Goal: Navigation & Orientation: Find specific page/section

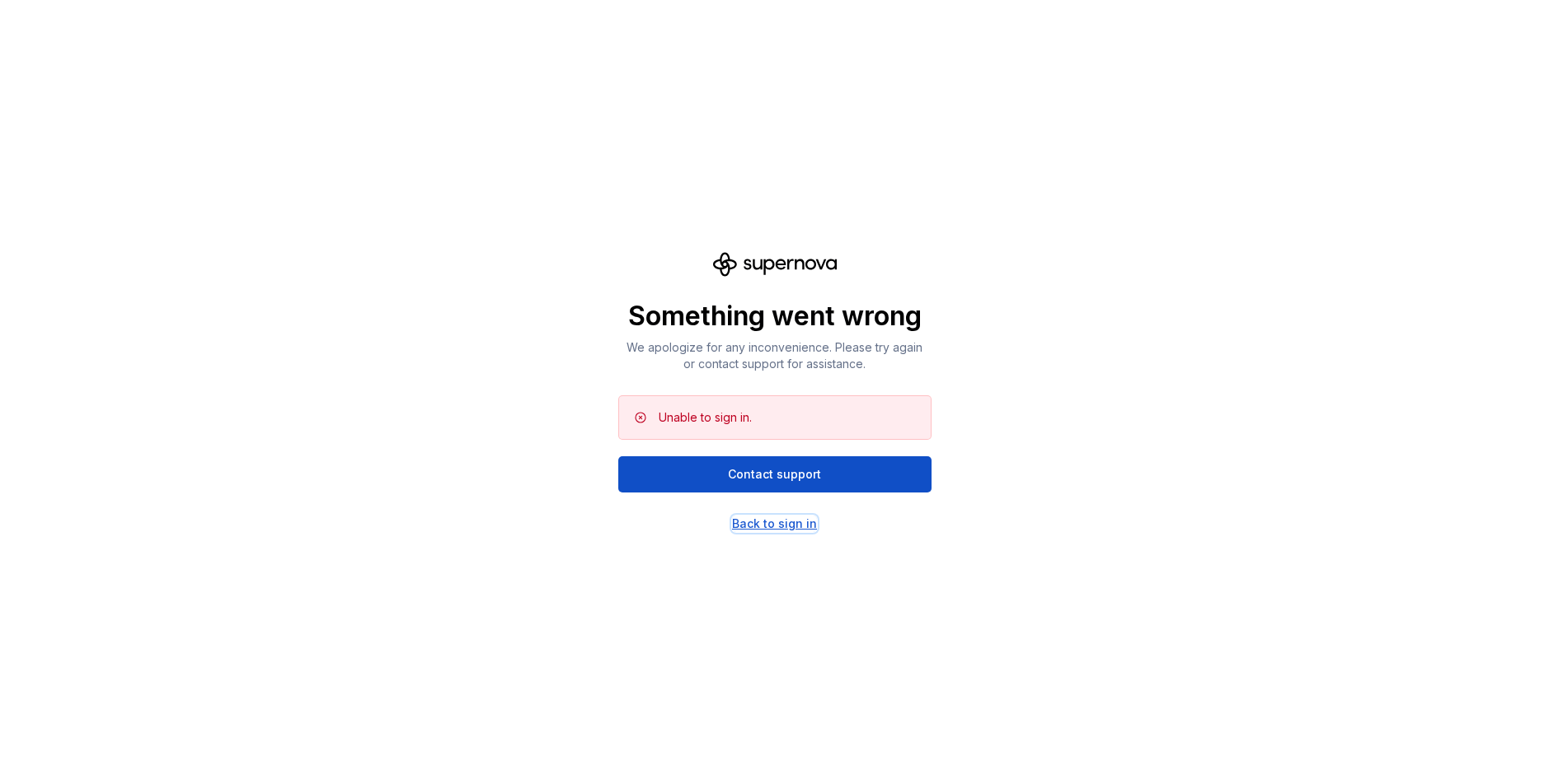
click at [758, 521] on div "Back to sign in" at bounding box center [774, 524] width 85 height 17
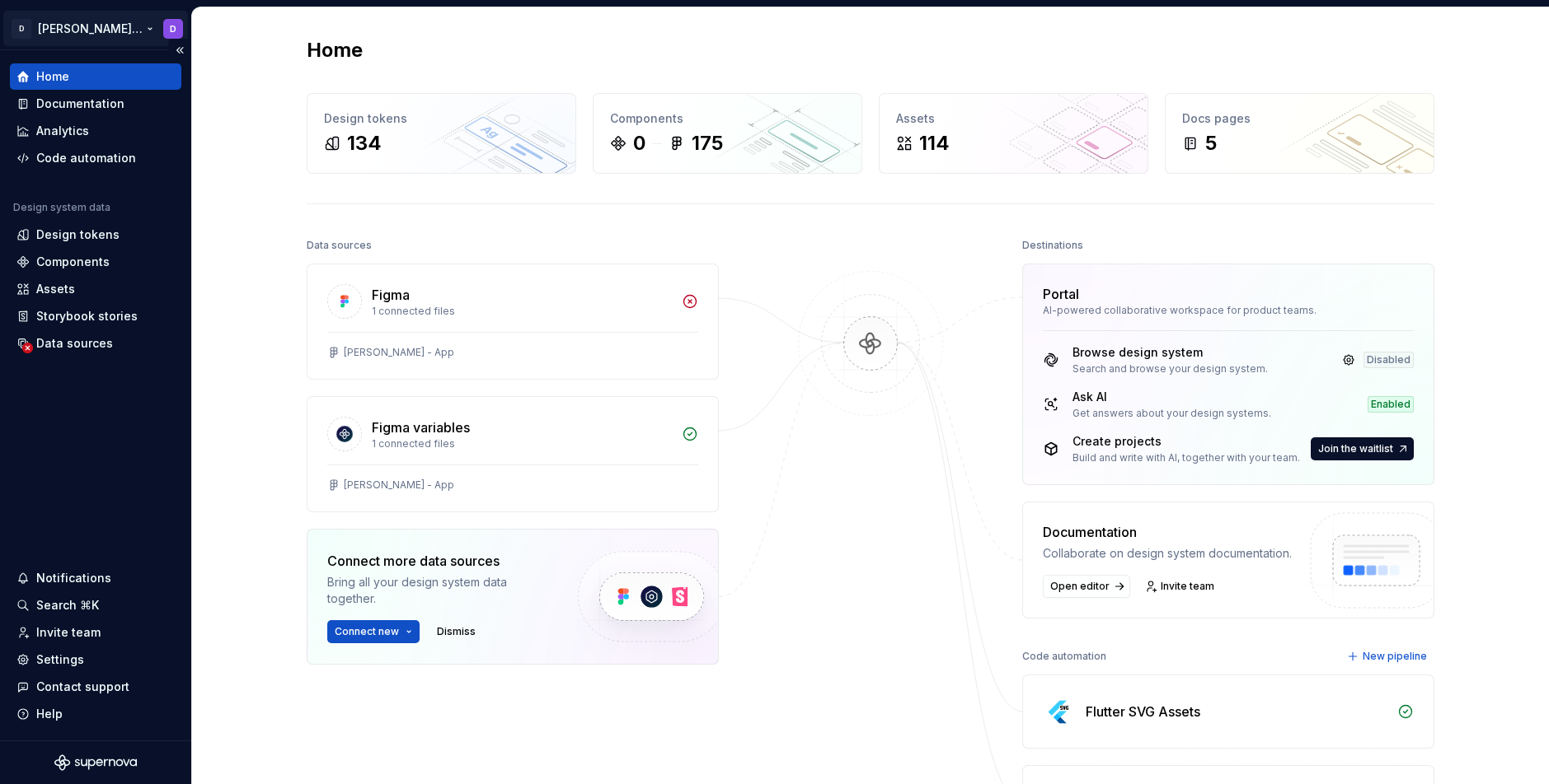
click at [109, 30] on html "D [PERSON_NAME] App D Home Documentation Analytics Code automation Design syste…" at bounding box center [774, 392] width 1549 height 784
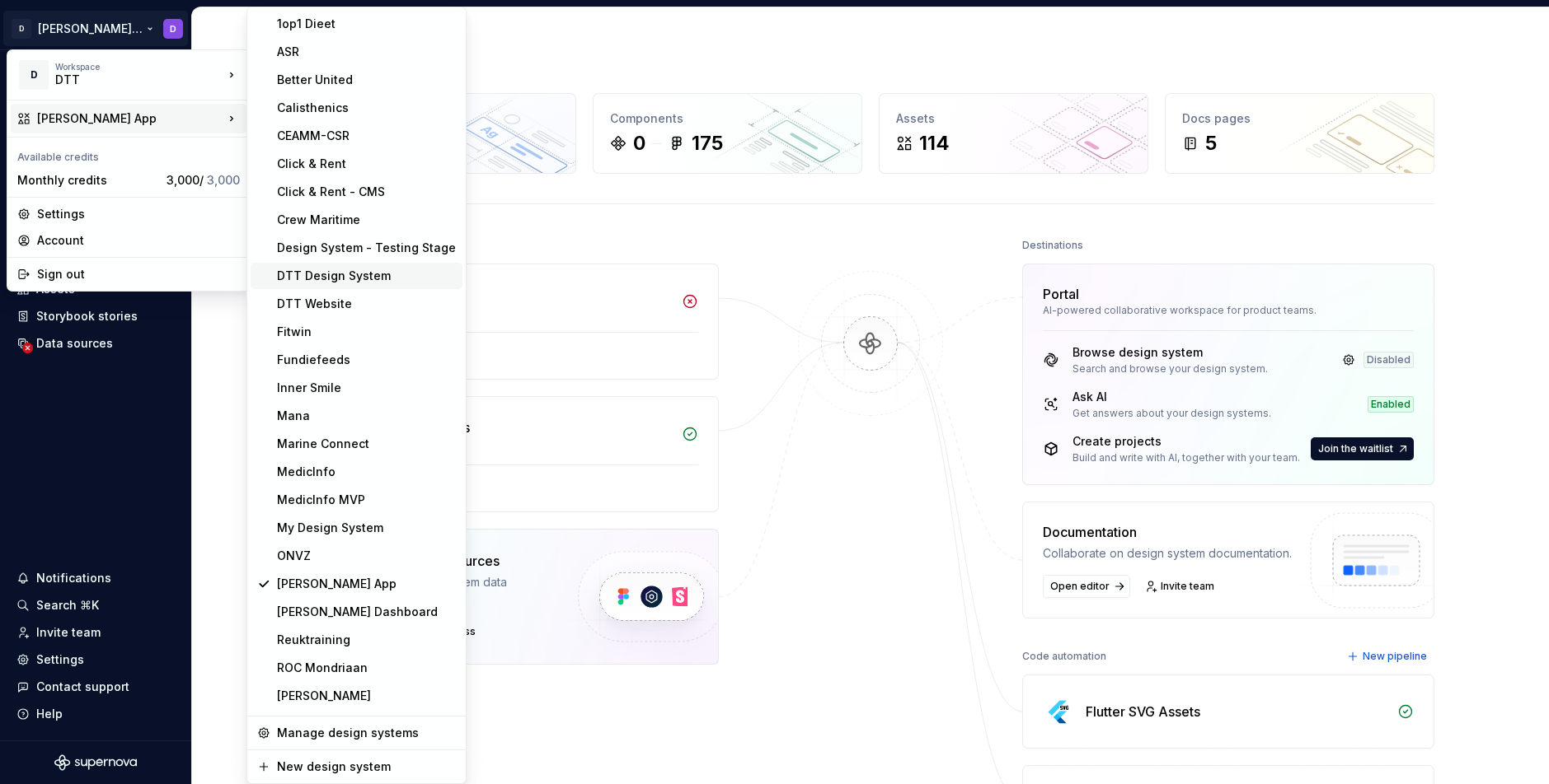
click at [383, 280] on div "DTT Design System" at bounding box center [366, 276] width 179 height 17
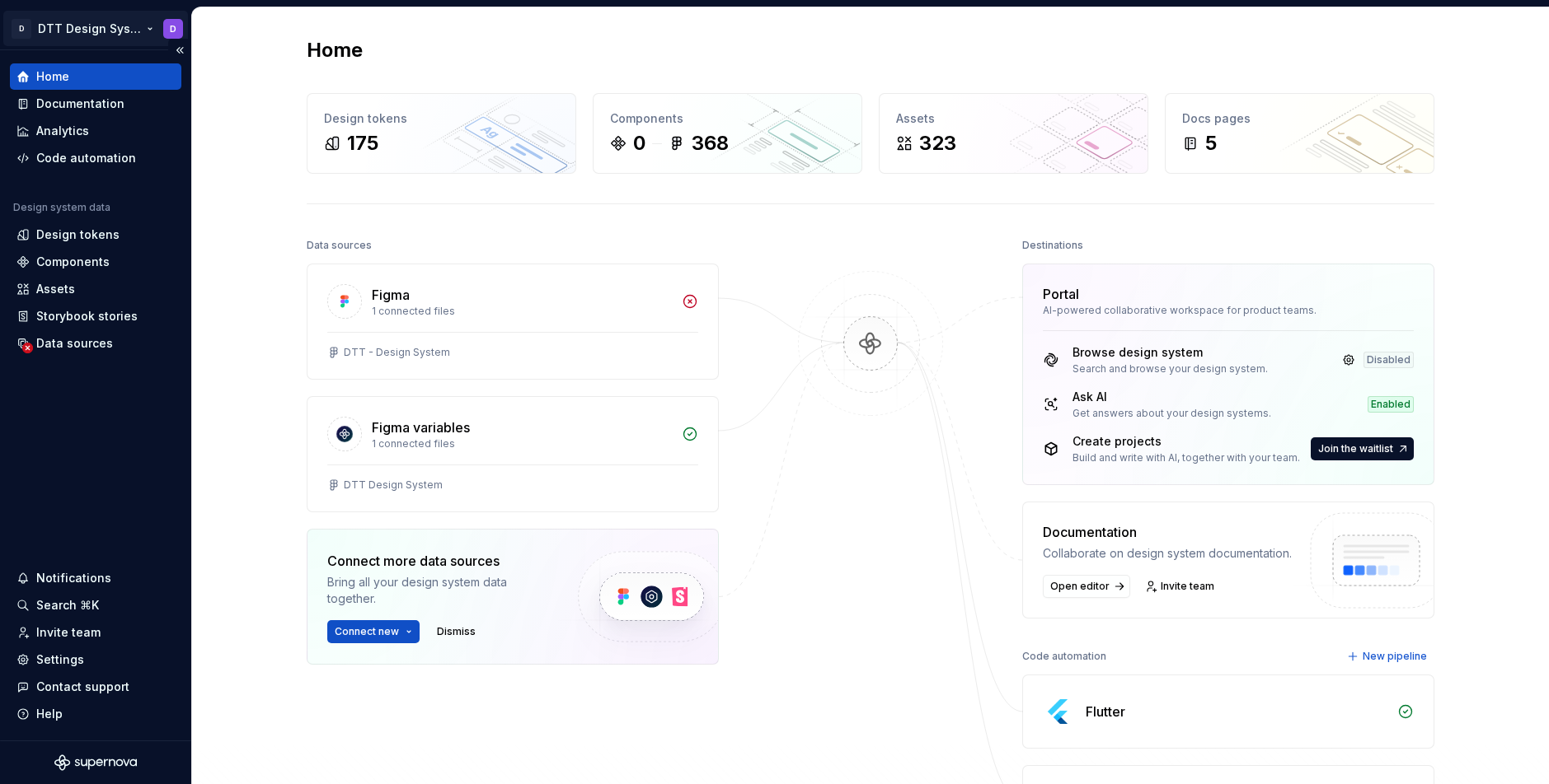
click at [95, 32] on html "D DTT Design System D Home Documentation Analytics Code automation Design syste…" at bounding box center [774, 392] width 1549 height 784
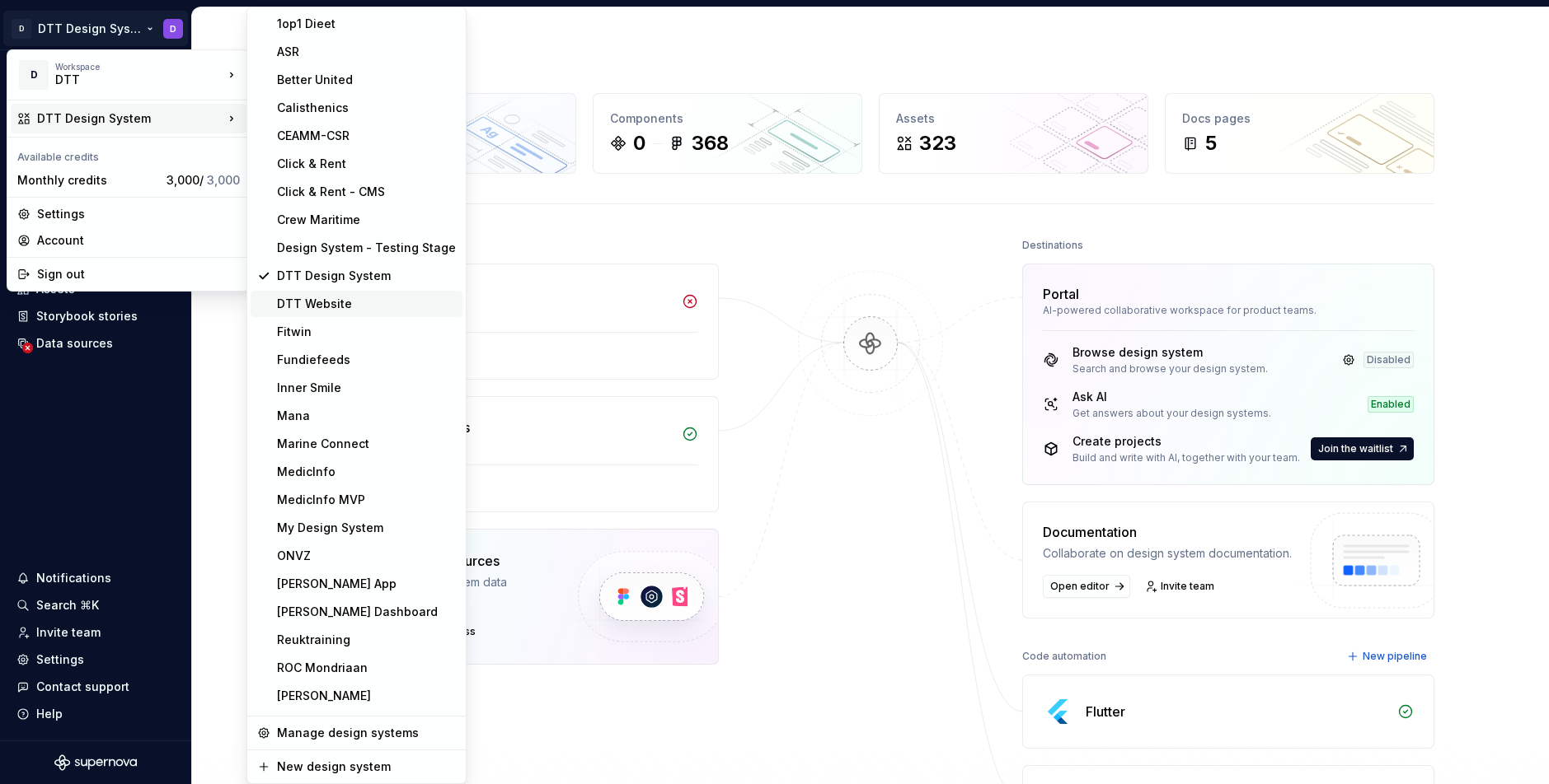
click at [322, 306] on div "DTT Website" at bounding box center [366, 304] width 179 height 17
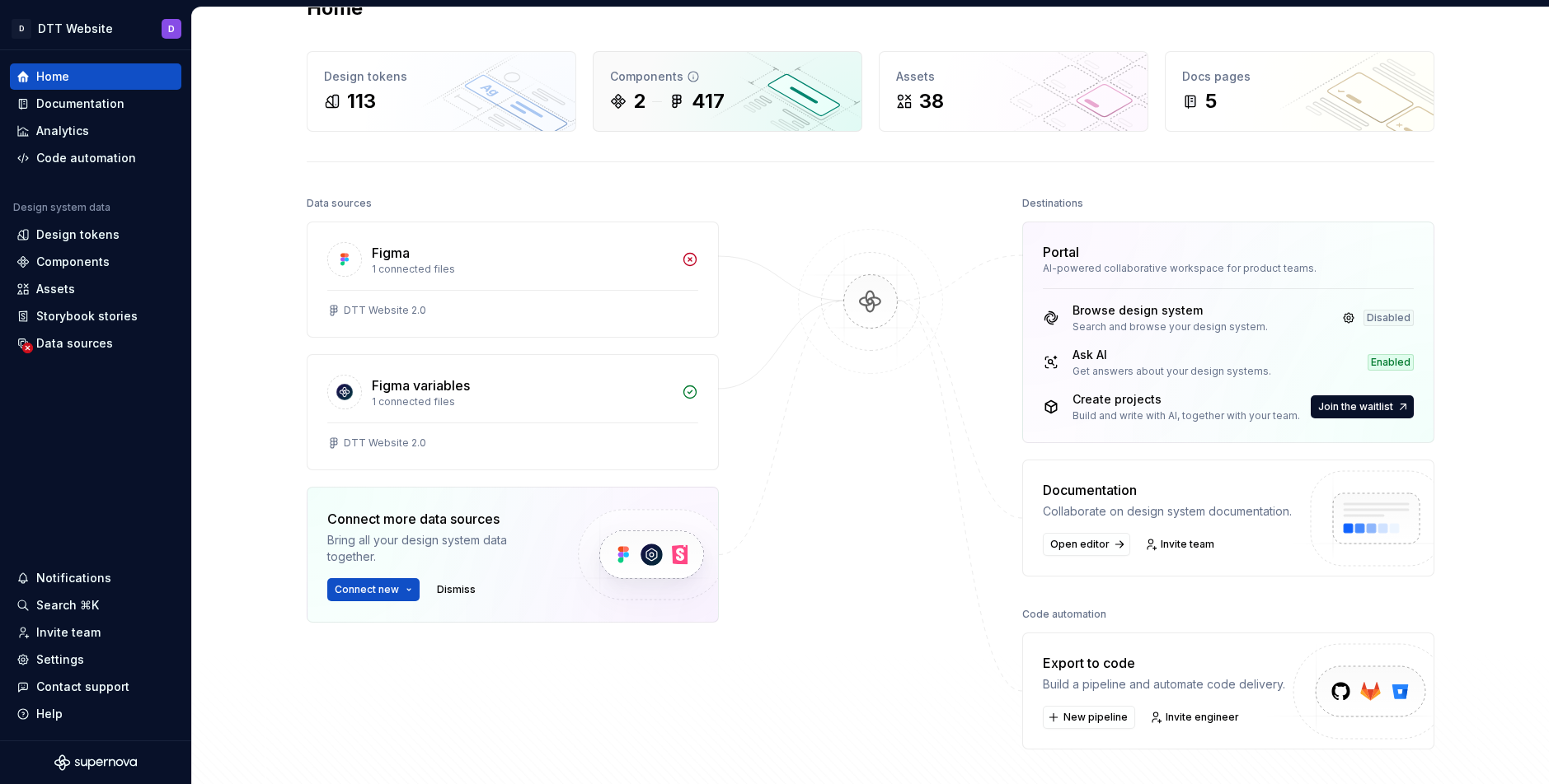
scroll to position [45, 0]
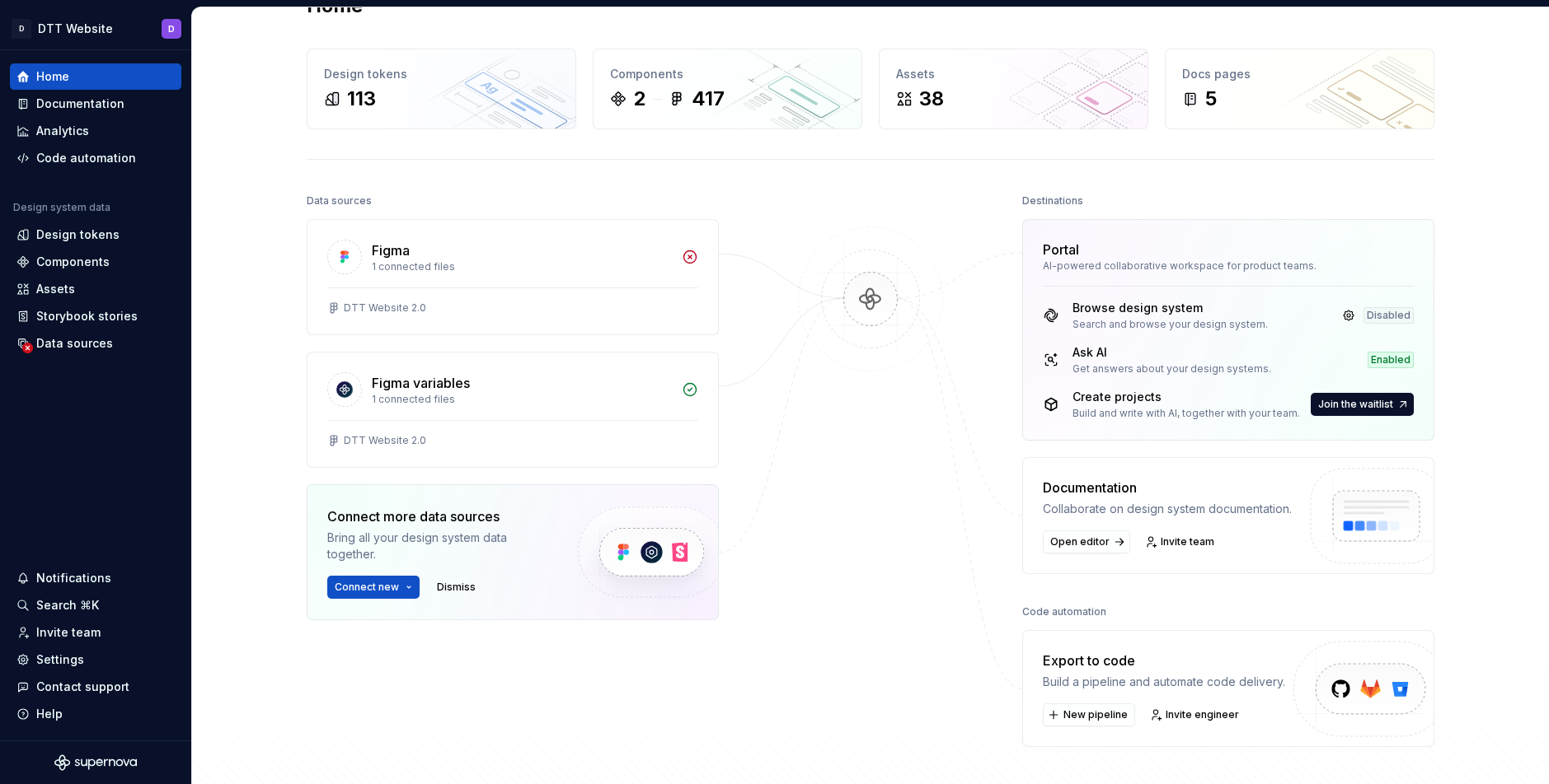
click at [801, 292] on img at bounding box center [870, 317] width 160 height 179
click at [872, 265] on img at bounding box center [870, 317] width 160 height 179
